Goal: Task Accomplishment & Management: Use online tool/utility

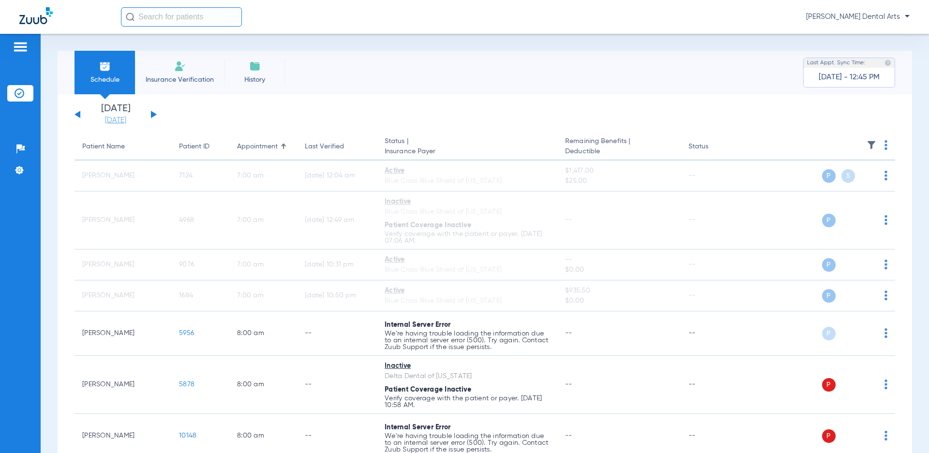
click at [128, 118] on link "[DATE]" at bounding box center [116, 121] width 58 height 10
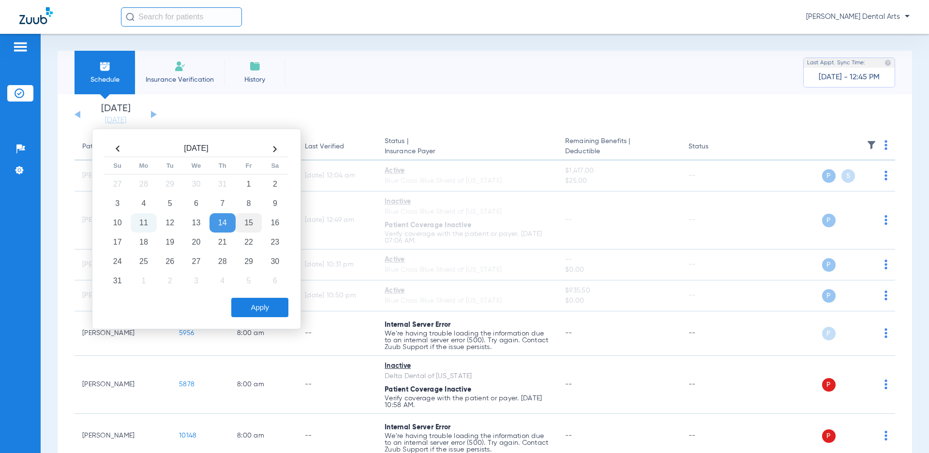
click at [255, 219] on td "15" at bounding box center [249, 222] width 26 height 19
click at [274, 309] on button "Apply" at bounding box center [259, 307] width 57 height 19
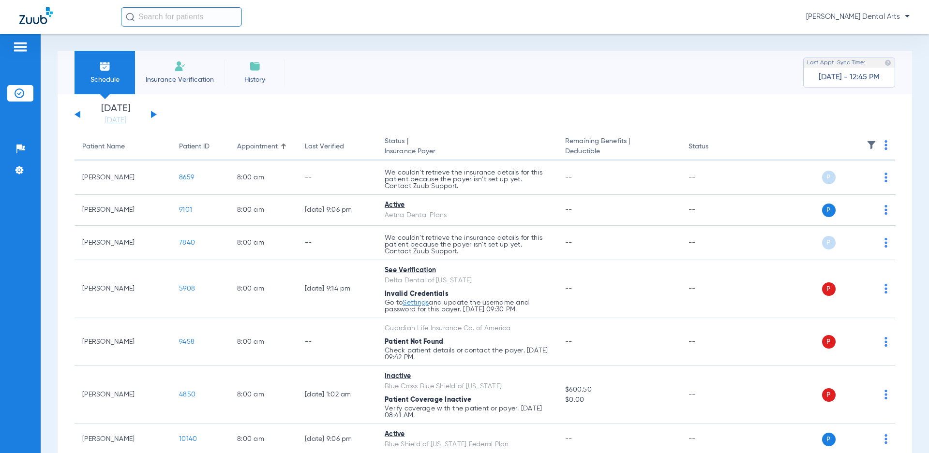
click at [884, 145] on img at bounding box center [885, 145] width 3 height 10
click at [837, 184] on span "Verify All" at bounding box center [841, 183] width 60 height 7
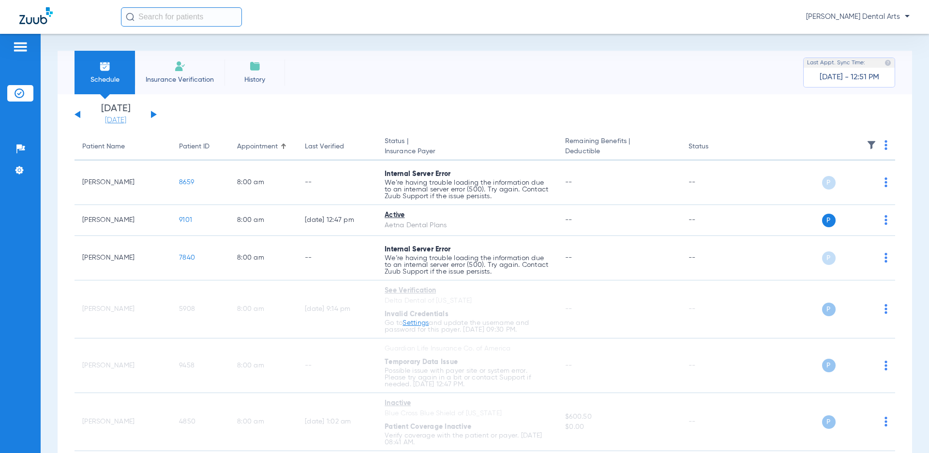
click at [119, 121] on link "[DATE]" at bounding box center [116, 121] width 58 height 10
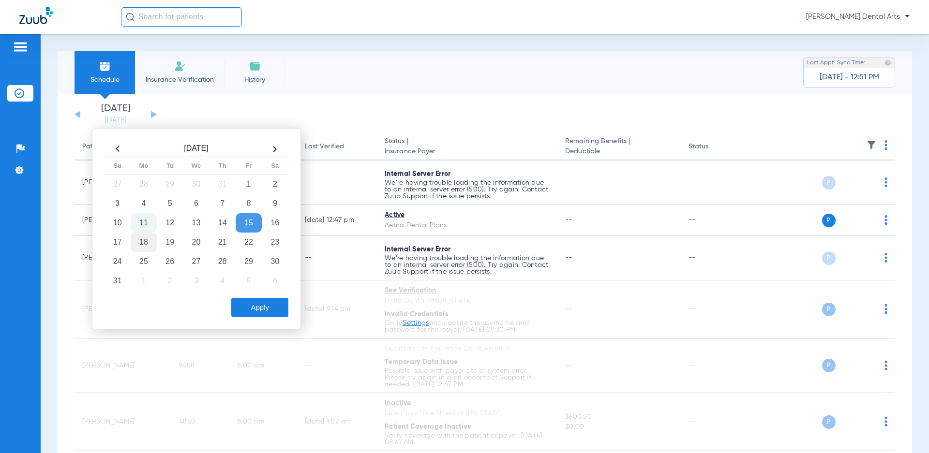
click at [143, 241] on td "18" at bounding box center [144, 242] width 26 height 19
click at [281, 309] on button "Apply" at bounding box center [259, 307] width 57 height 19
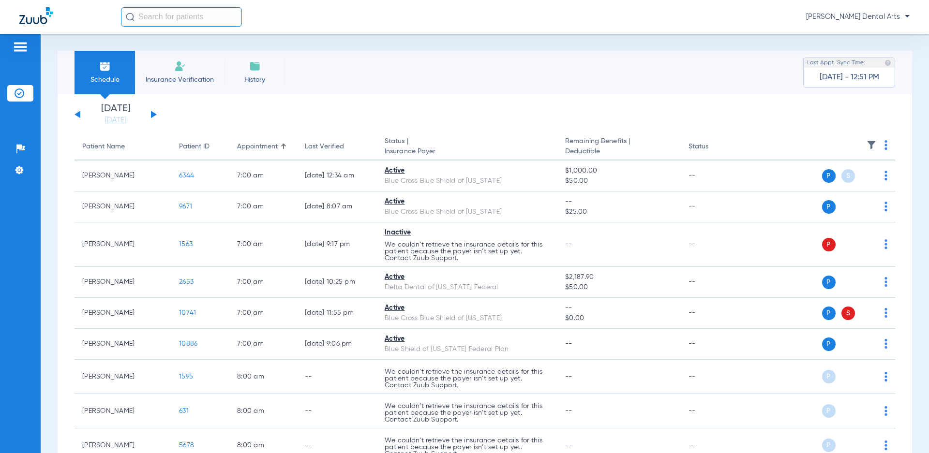
click at [884, 142] on img at bounding box center [885, 145] width 3 height 10
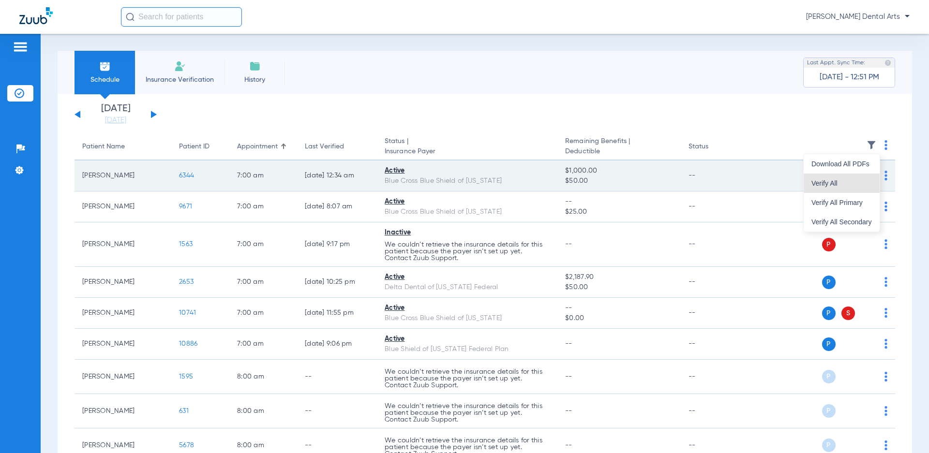
click at [834, 181] on span "Verify All" at bounding box center [841, 183] width 60 height 7
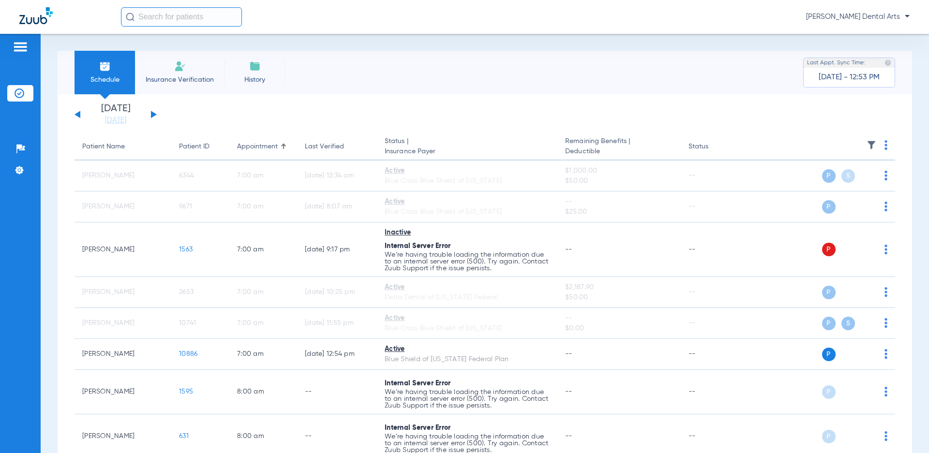
click at [178, 16] on input "text" at bounding box center [181, 16] width 121 height 19
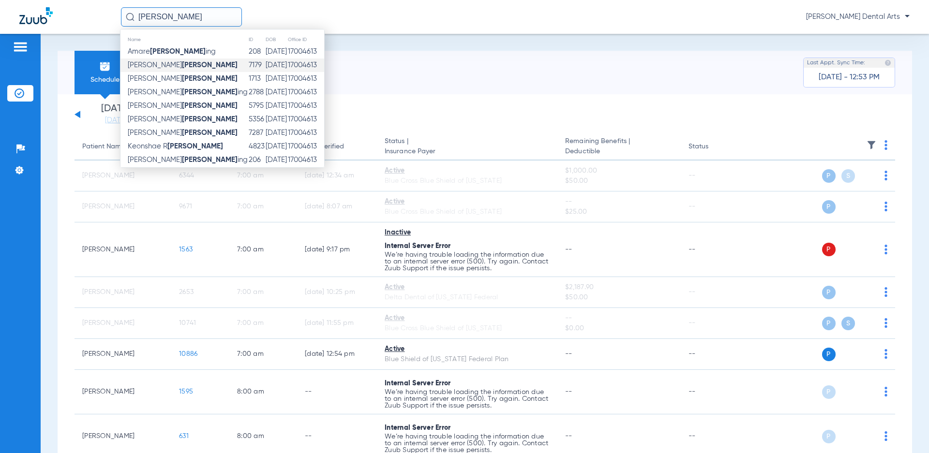
type input "[PERSON_NAME]"
click at [182, 62] on strong "[PERSON_NAME]" at bounding box center [210, 64] width 56 height 7
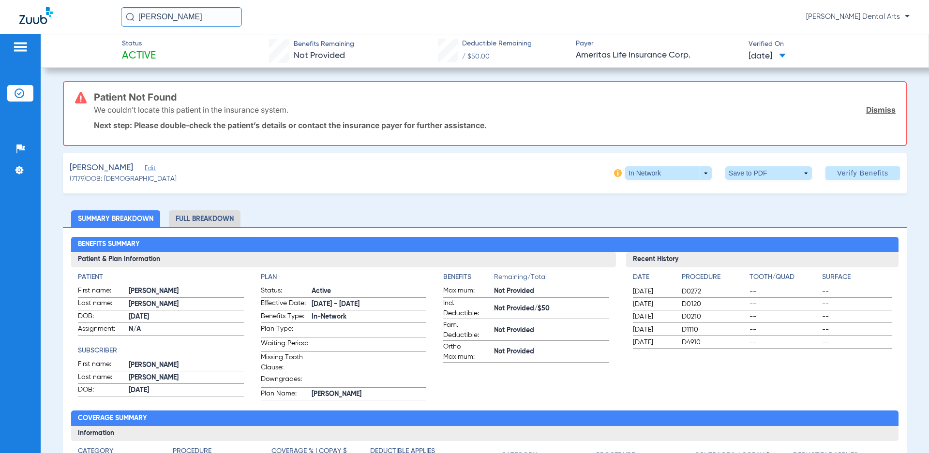
click at [878, 111] on link "Dismiss" at bounding box center [881, 110] width 30 height 10
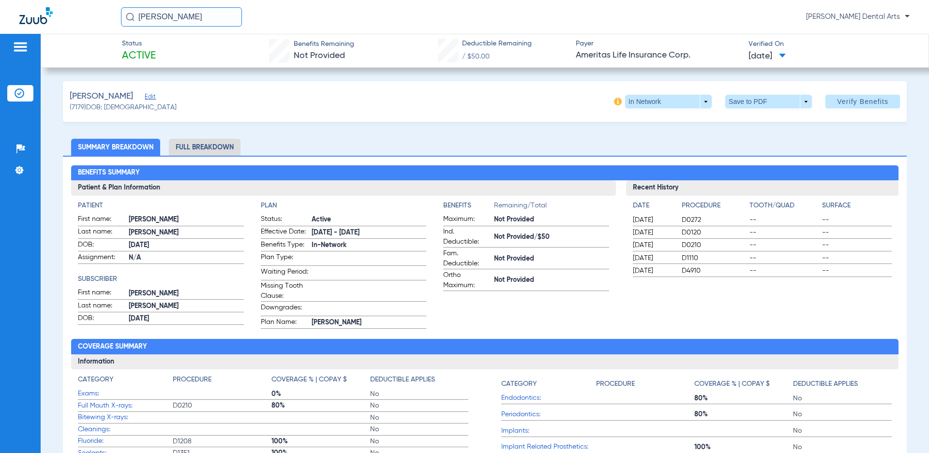
click at [145, 98] on span "Edit" at bounding box center [149, 97] width 9 height 9
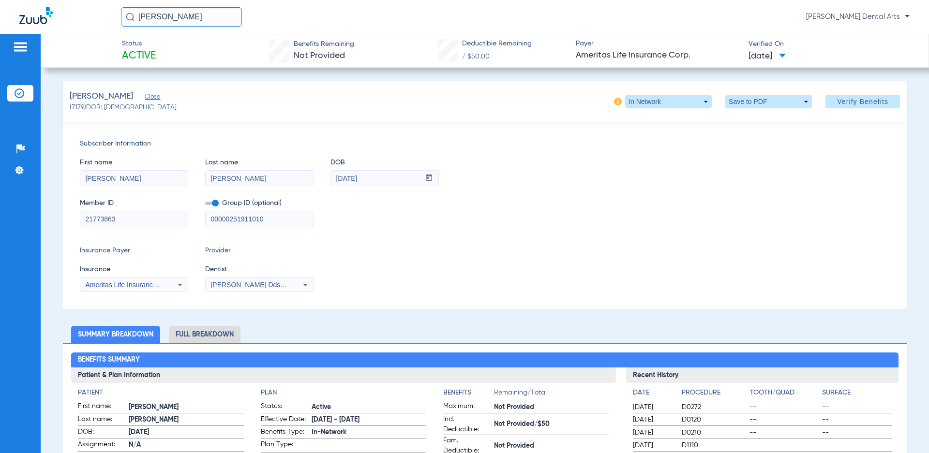
drag, startPoint x: 282, startPoint y: 219, endPoint x: 87, endPoint y: 218, distance: 194.9
click at [93, 218] on div "Member ID 21773863 Group ID (optional) 00000251911010" at bounding box center [485, 208] width 810 height 37
click at [858, 105] on span "Verify Benefits" at bounding box center [862, 102] width 51 height 8
